Goal: Navigation & Orientation: Understand site structure

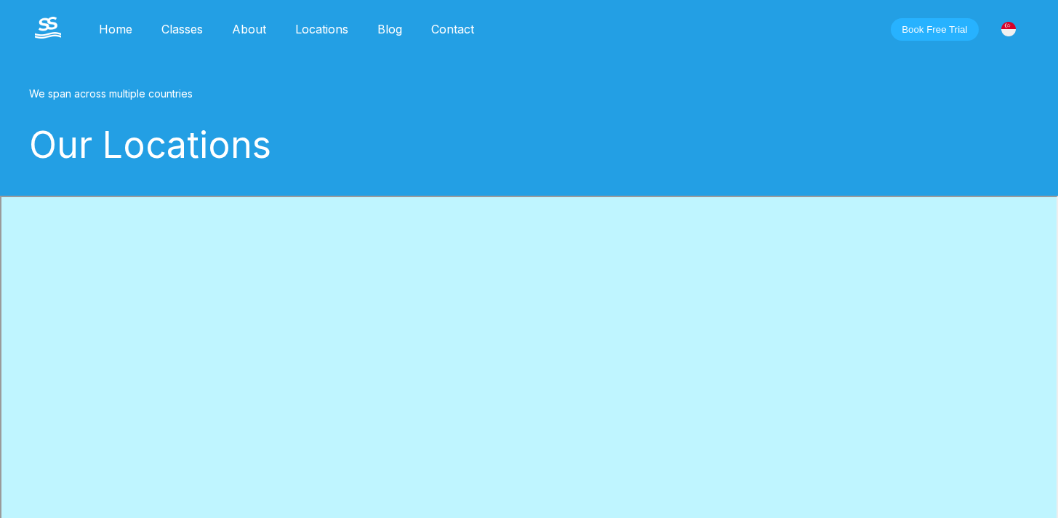
click at [923, 35] on button "Book Free Trial" at bounding box center [934, 29] width 87 height 23
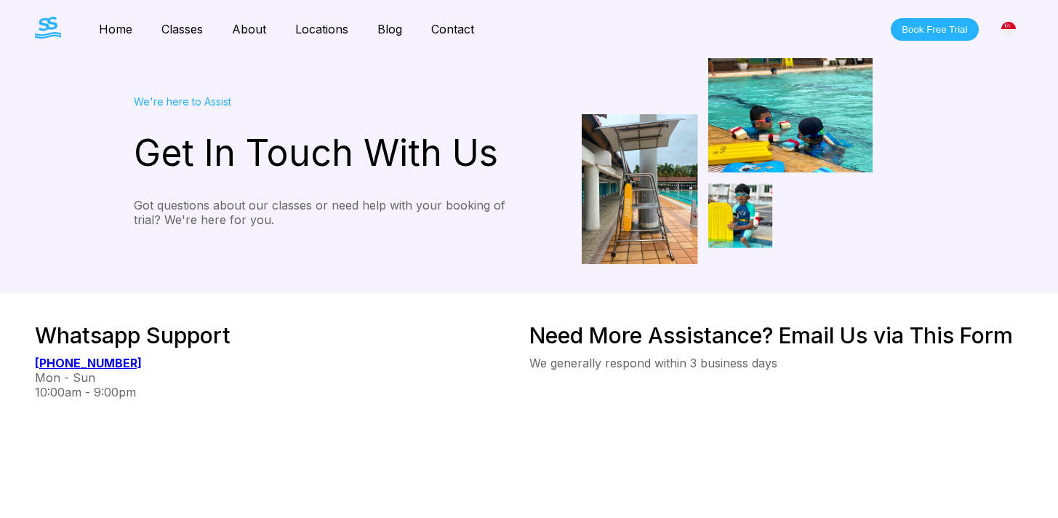
click at [902, 34] on button "Book Free Trial" at bounding box center [934, 29] width 87 height 23
click at [174, 26] on link "Classes" at bounding box center [182, 29] width 71 height 15
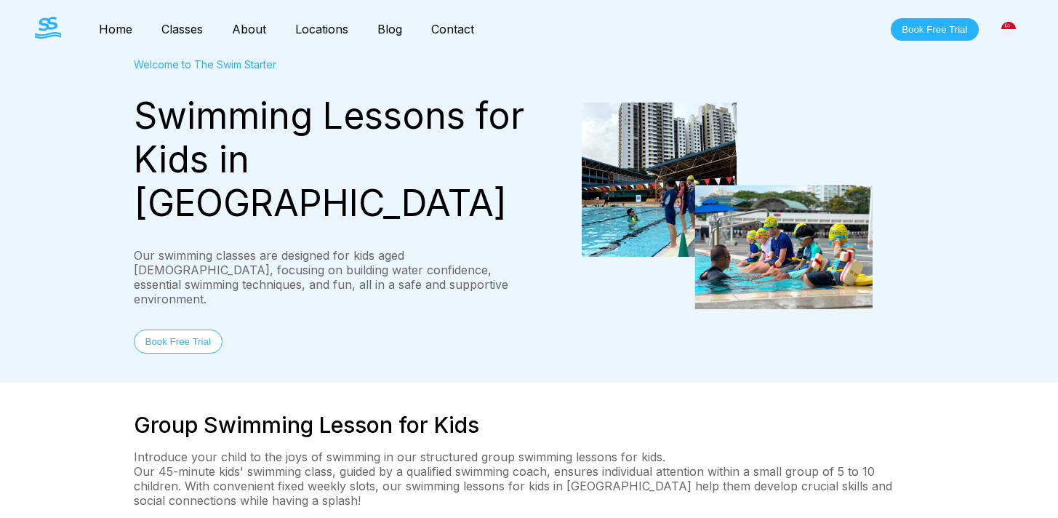
click at [460, 25] on link "Contact" at bounding box center [453, 29] width 72 height 15
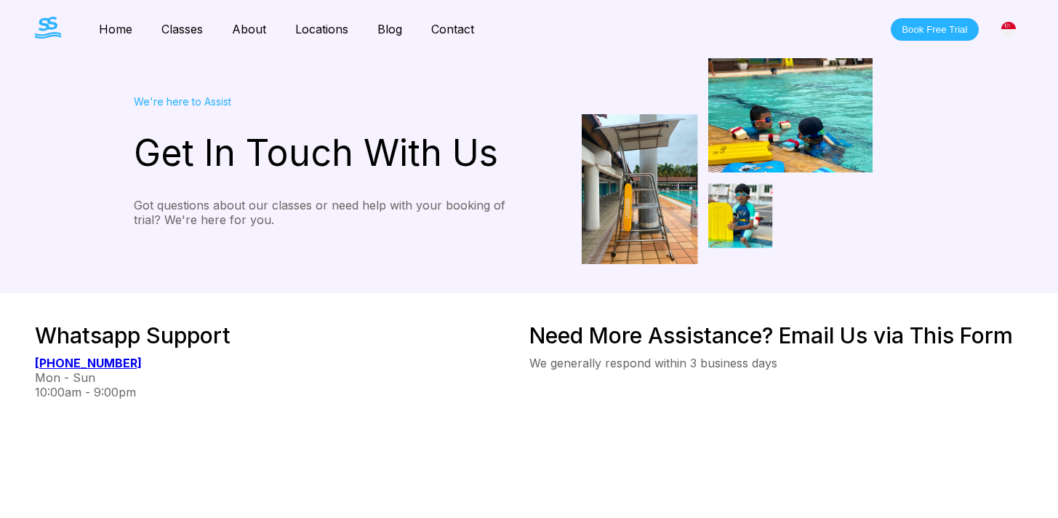
click at [393, 32] on link "Blog" at bounding box center [390, 29] width 54 height 15
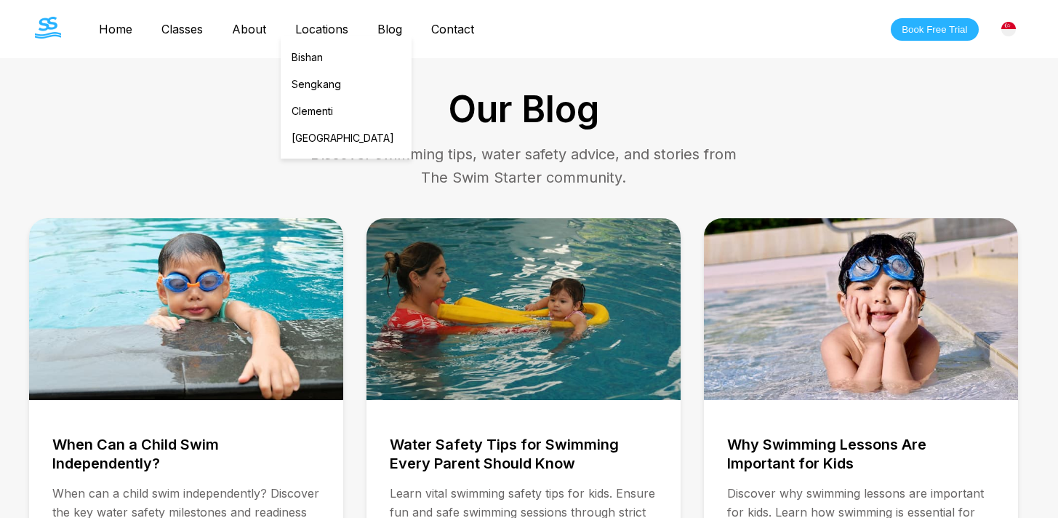
click at [307, 27] on link "Locations" at bounding box center [322, 29] width 82 height 15
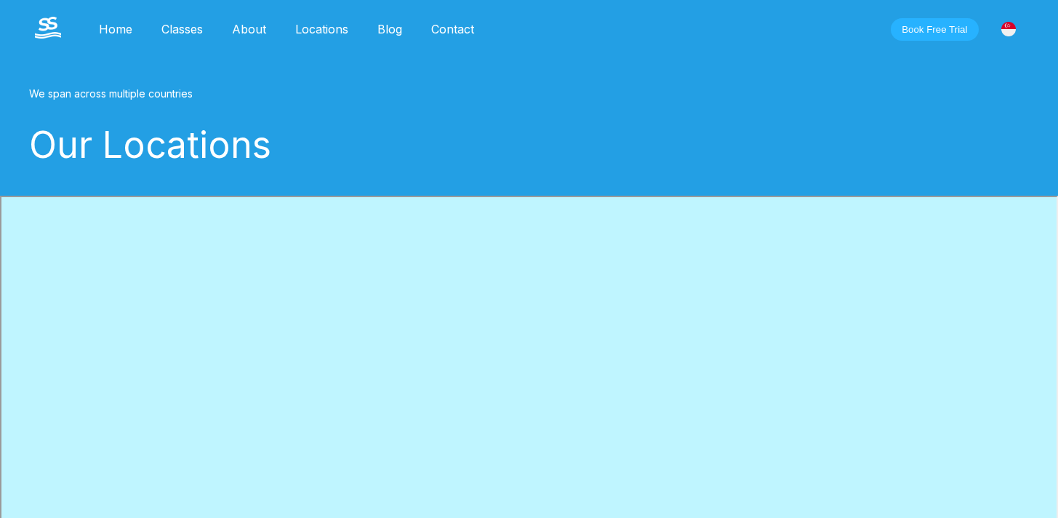
click at [254, 26] on link "About" at bounding box center [248, 29] width 63 height 15
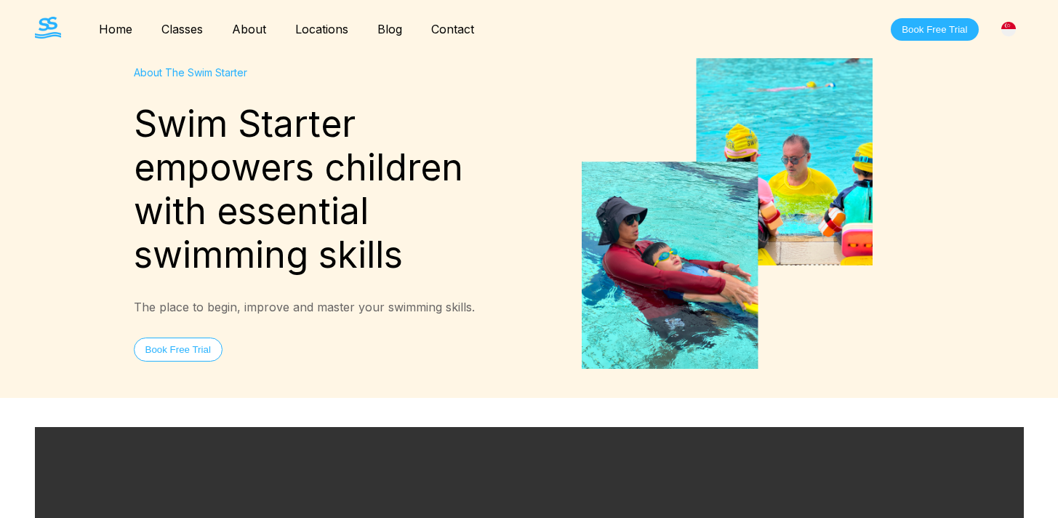
click at [187, 36] on nav "Home Classes About Locations [PERSON_NAME][GEOGRAPHIC_DATA] [GEOGRAPHIC_DATA] […" at bounding box center [286, 29] width 404 height 25
click at [105, 30] on link "Home" at bounding box center [115, 29] width 63 height 15
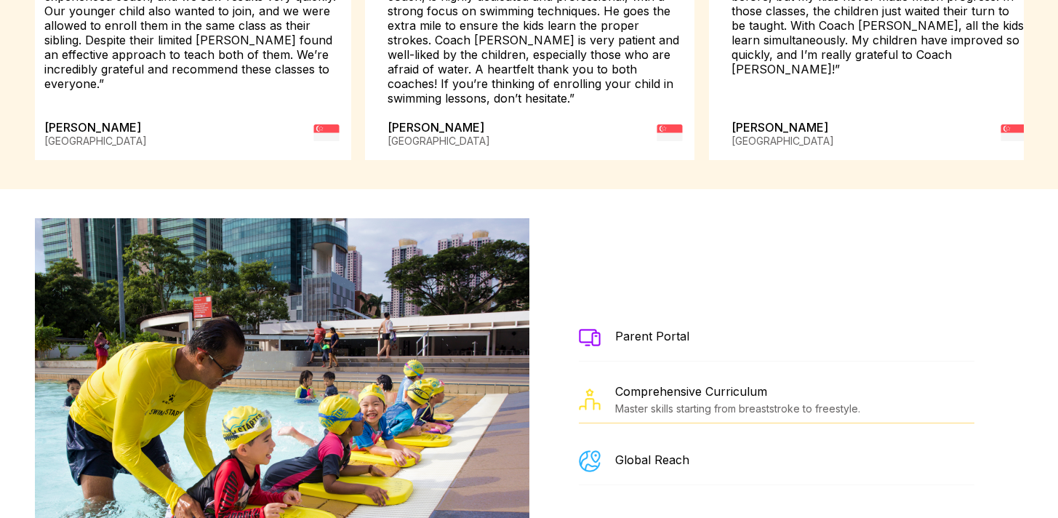
scroll to position [2371, 0]
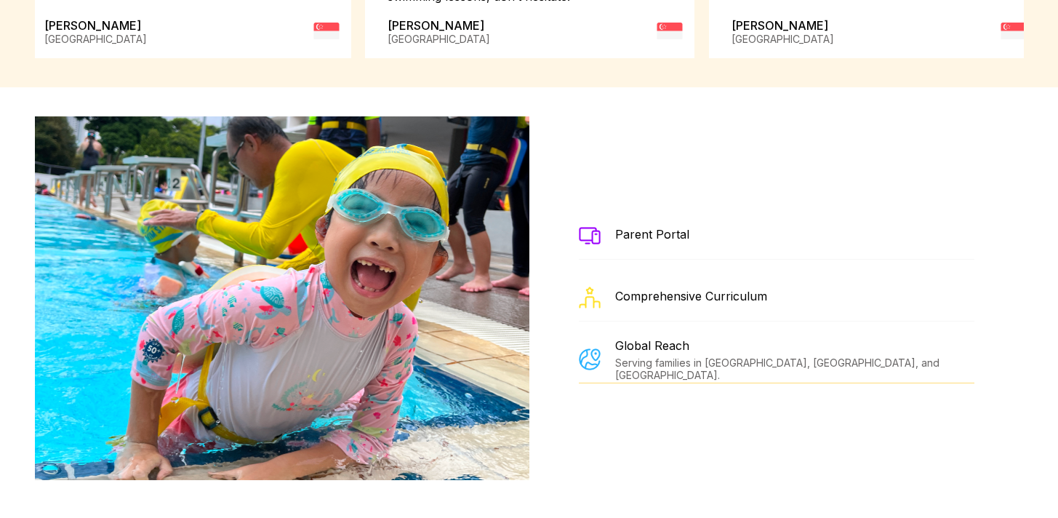
click at [697, 212] on div "Parent Portal" at bounding box center [777, 235] width 396 height 47
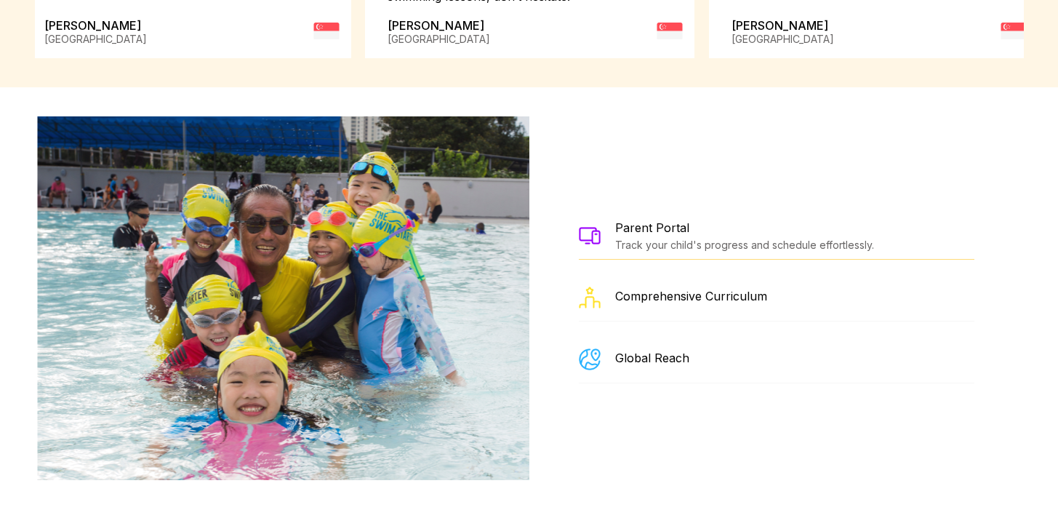
click at [681, 238] on div "Track your child's progress and schedule effortlessly." at bounding box center [744, 244] width 259 height 12
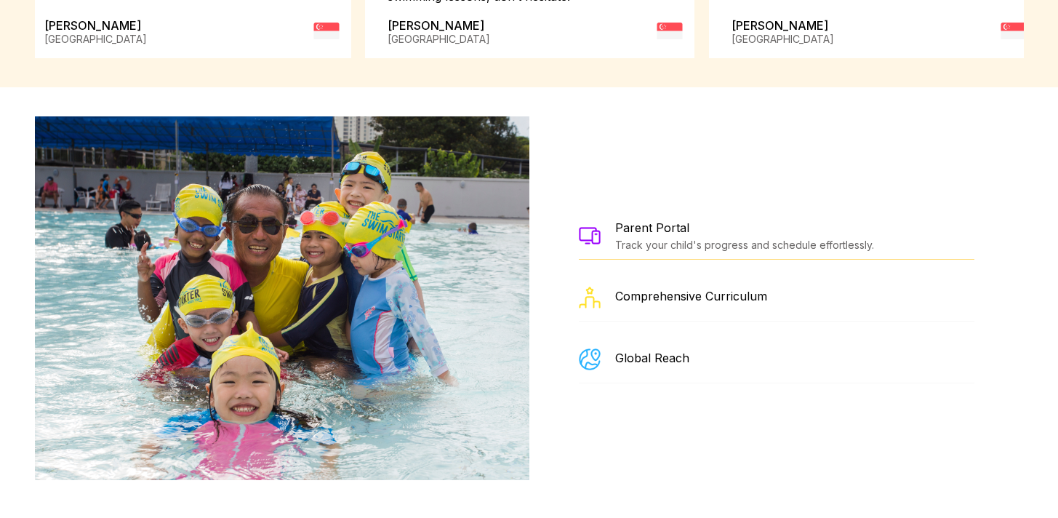
click at [844, 238] on div "Track your child's progress and schedule effortlessly." at bounding box center [744, 244] width 259 height 12
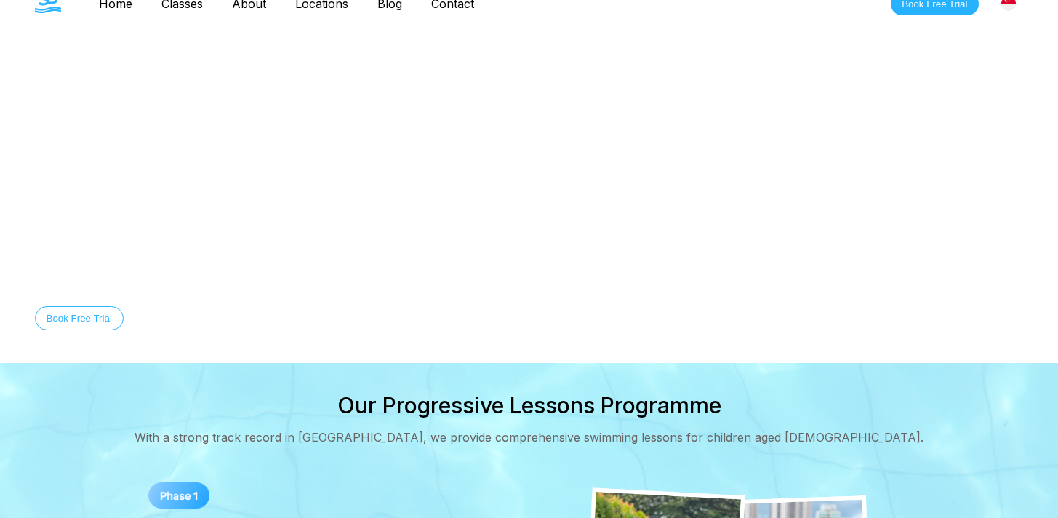
scroll to position [0, 0]
